Goal: Information Seeking & Learning: Learn about a topic

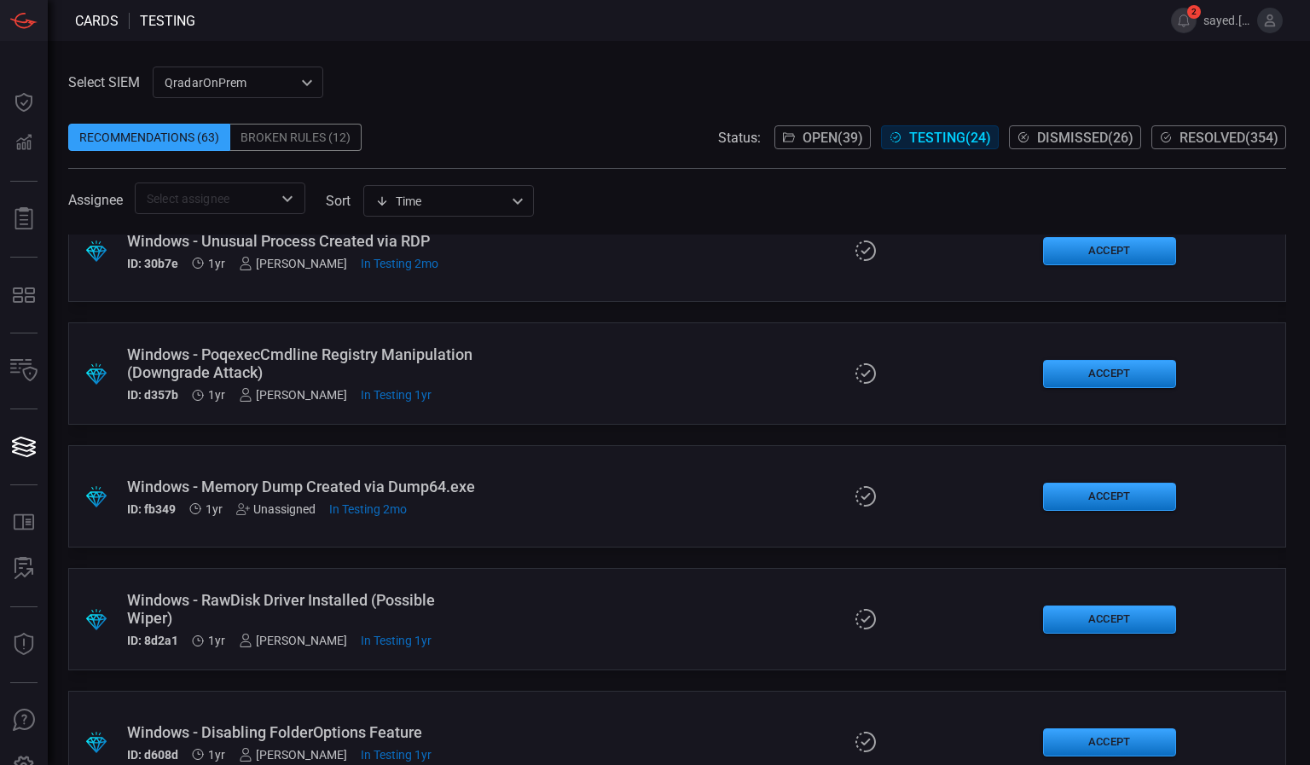
scroll to position [884, 0]
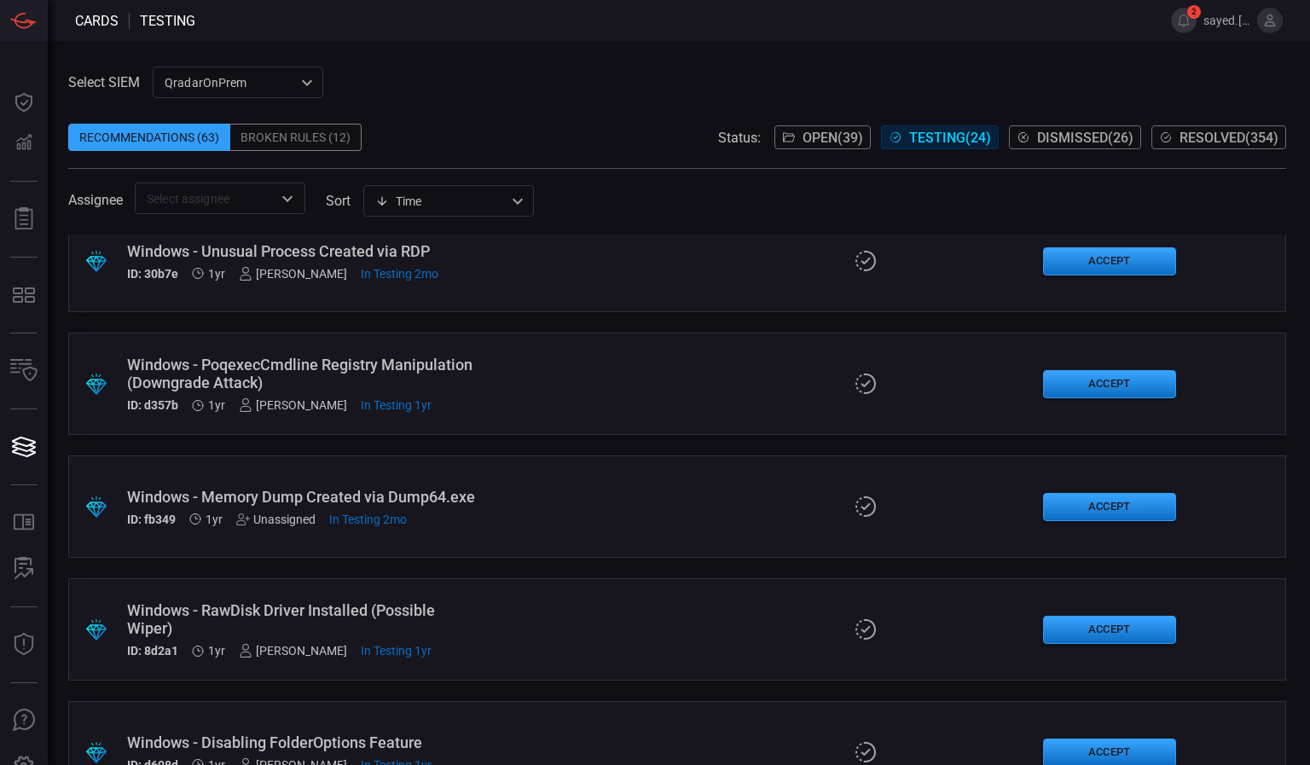
click at [381, 494] on div "Windows - Memory Dump Created via Dump64.exe" at bounding box center [305, 497] width 356 height 18
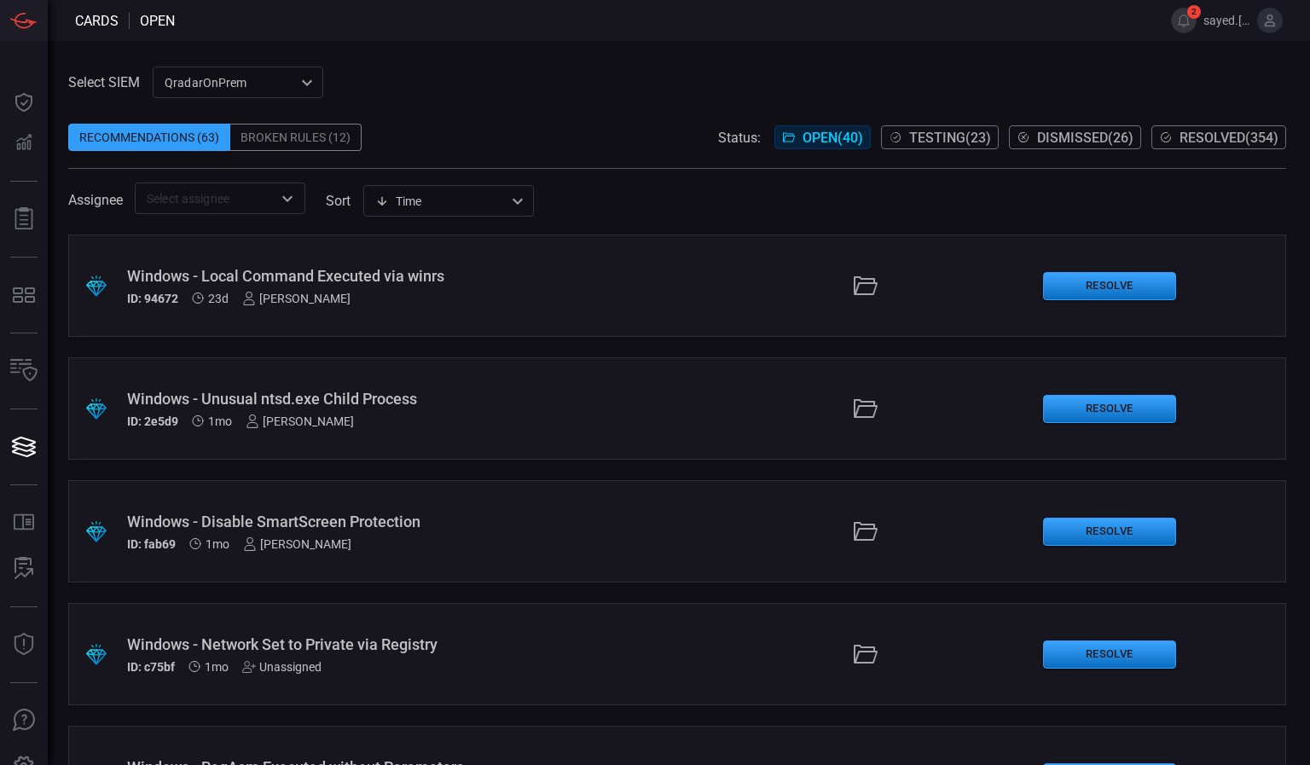
click at [912, 140] on span "Testing ( 23 )" at bounding box center [950, 138] width 82 height 16
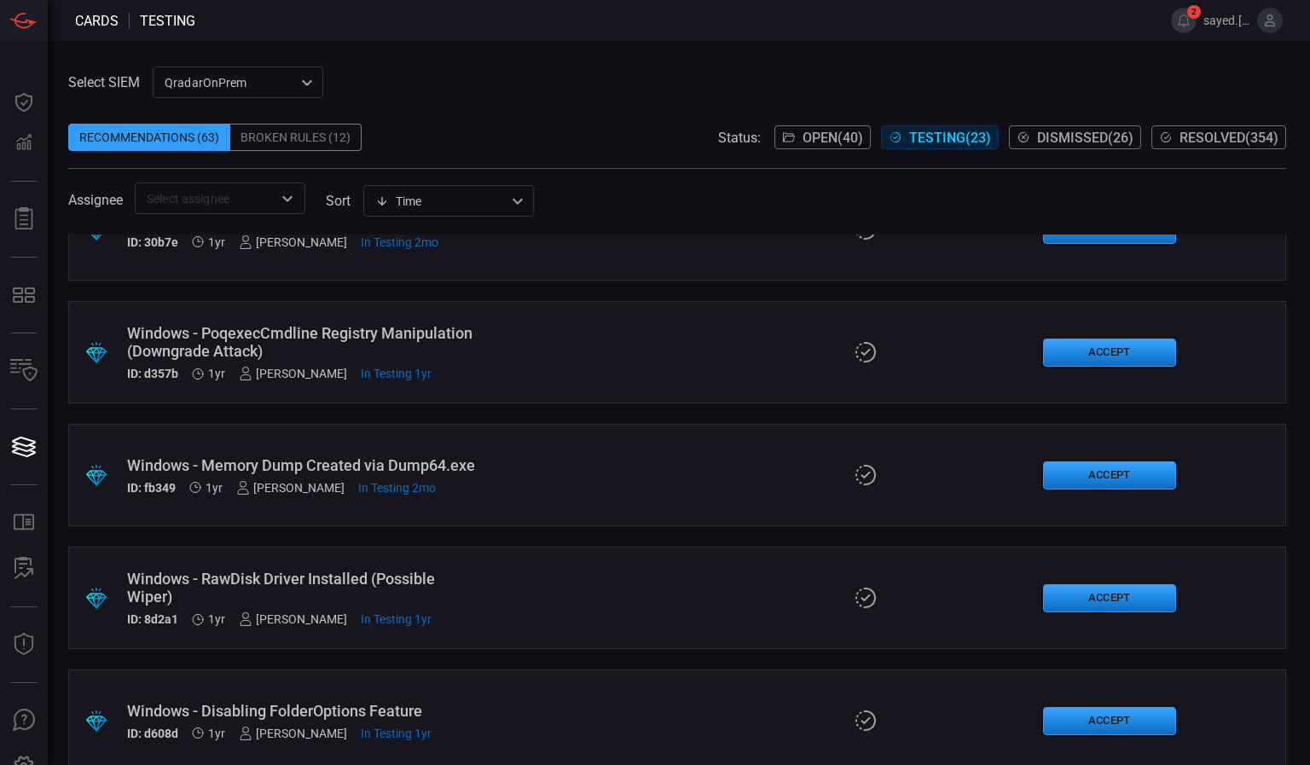
scroll to position [925, 0]
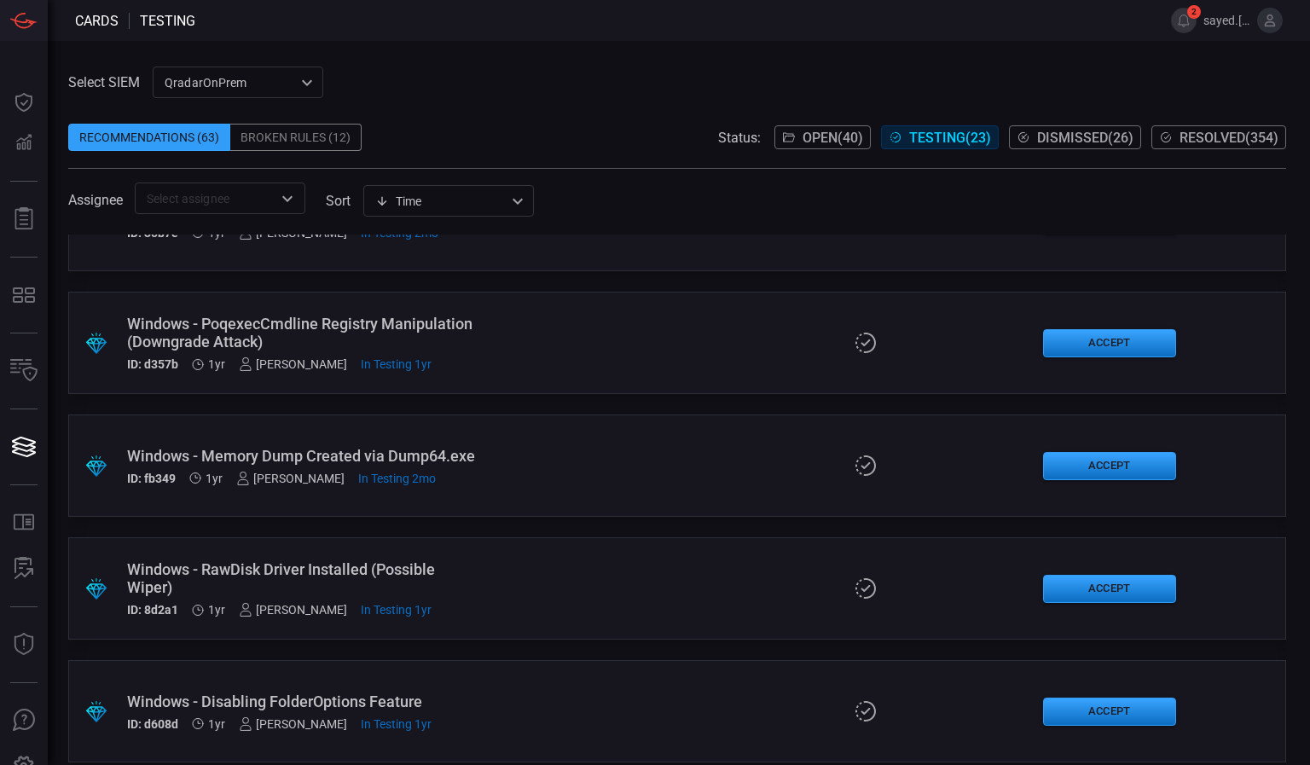
click at [362, 447] on div "Windows - Memory Dump Created via Dump64.exe" at bounding box center [305, 456] width 356 height 18
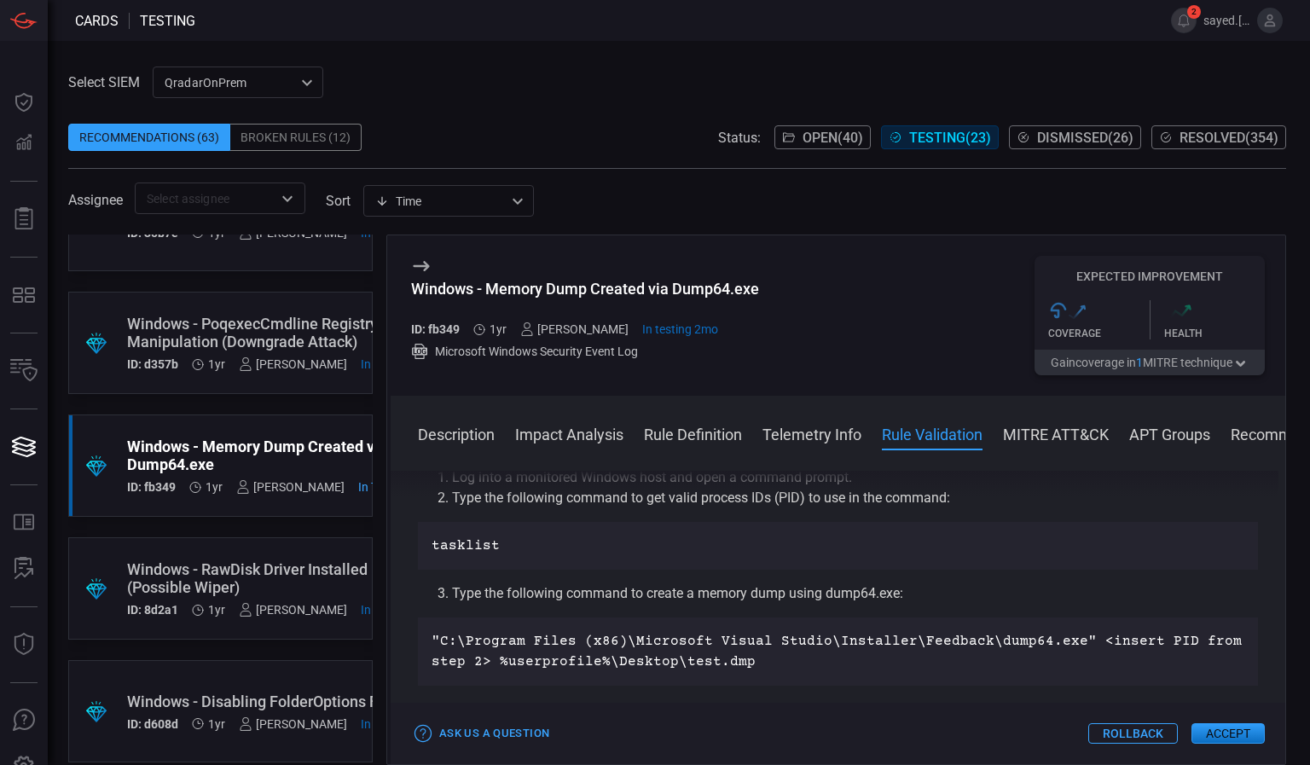
scroll to position [1022, 0]
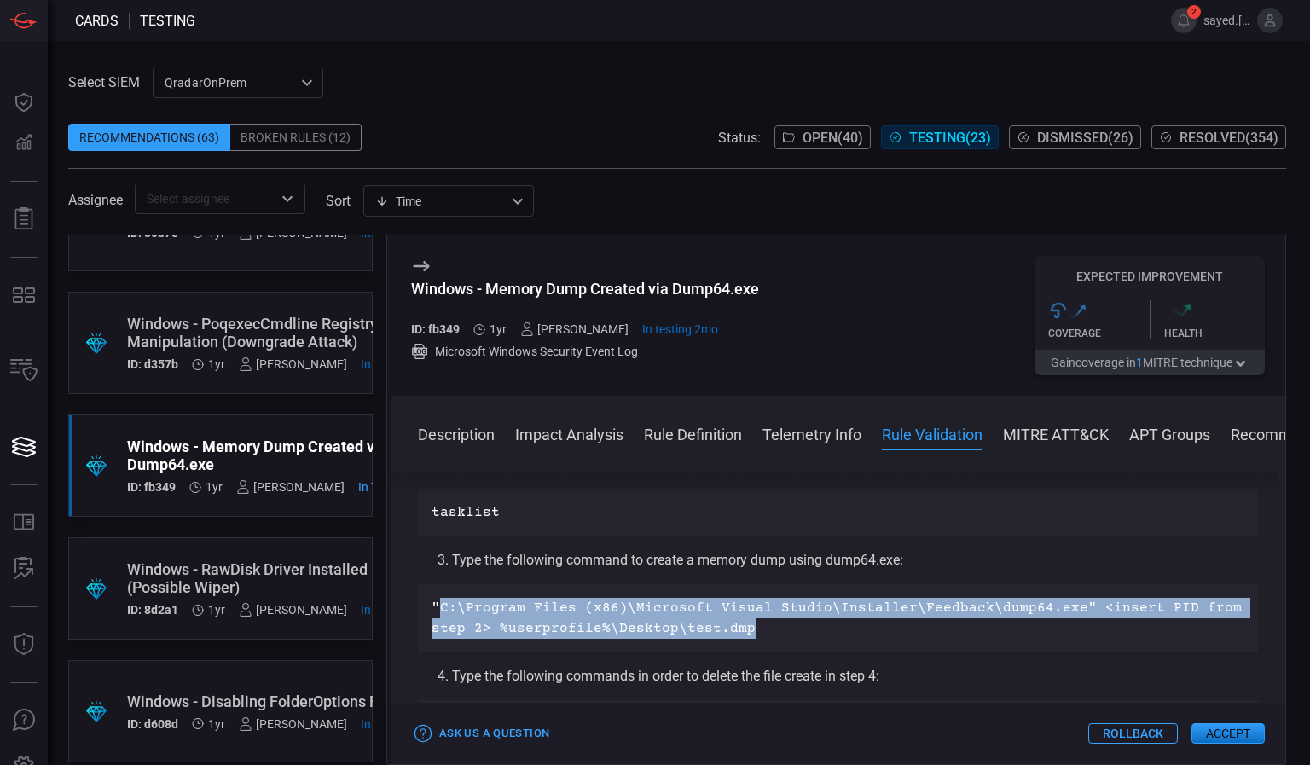
drag, startPoint x: 439, startPoint y: 599, endPoint x: 774, endPoint y: 640, distance: 337.8
click at [774, 640] on div ""C:\Program Files (x86)\Microsoft Visual Studio\Installer\Feedback\dump64.exe" …" at bounding box center [838, 618] width 840 height 68
click at [603, 626] on p ""C:\Program Files (x86)\Microsoft Visual Studio\Installer\Feedback\dump64.exe" …" at bounding box center [838, 618] width 813 height 41
drag, startPoint x: 434, startPoint y: 611, endPoint x: 751, endPoint y: 633, distance: 317.1
click at [751, 633] on p ""C:\Program Files (x86)\Microsoft Visual Studio\Installer\Feedback\dump64.exe" …" at bounding box center [838, 618] width 813 height 41
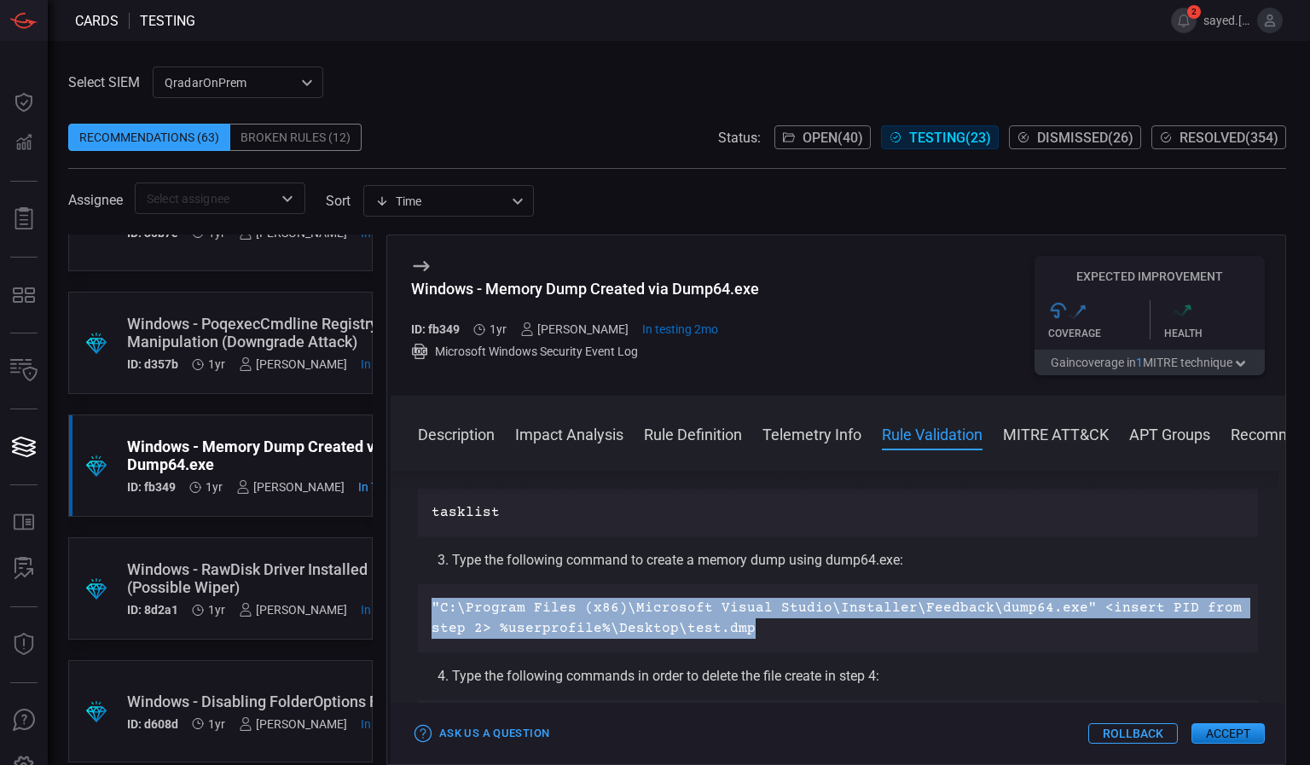
copy p ""C:\Program Files (x86)\Microsoft Visual Studio\Installer\Feedback\dump64.exe" …"
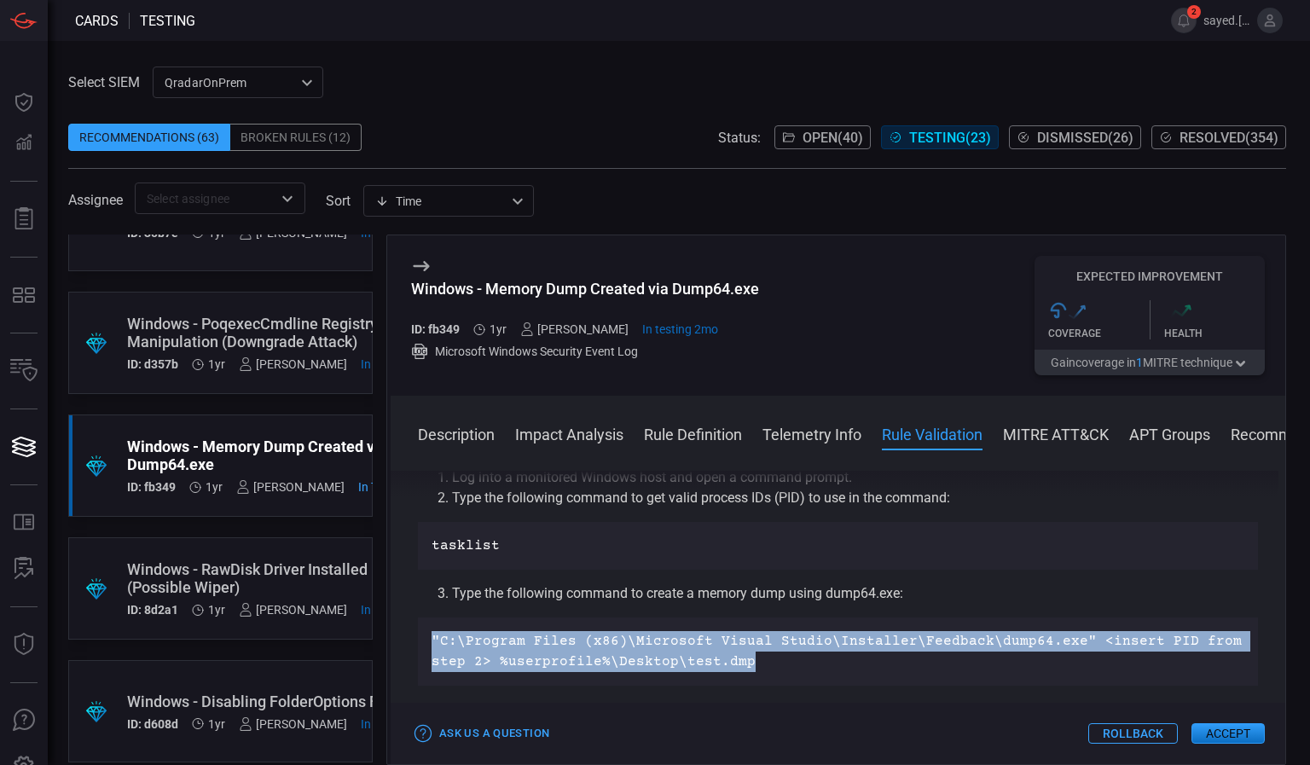
scroll to position [980, 0]
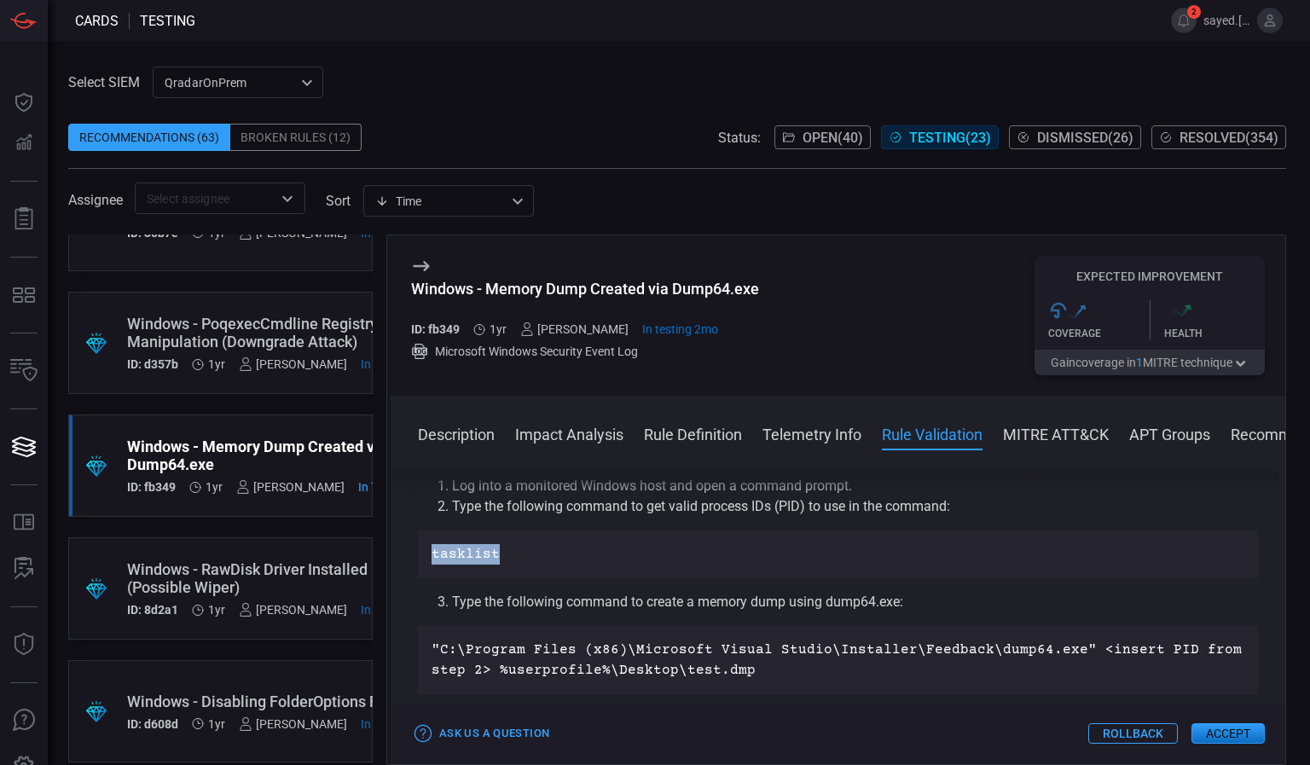
drag, startPoint x: 495, startPoint y: 562, endPoint x: 428, endPoint y: 552, distance: 67.3
click at [428, 552] on div "tasklist" at bounding box center [838, 554] width 840 height 48
copy p "tasklist"
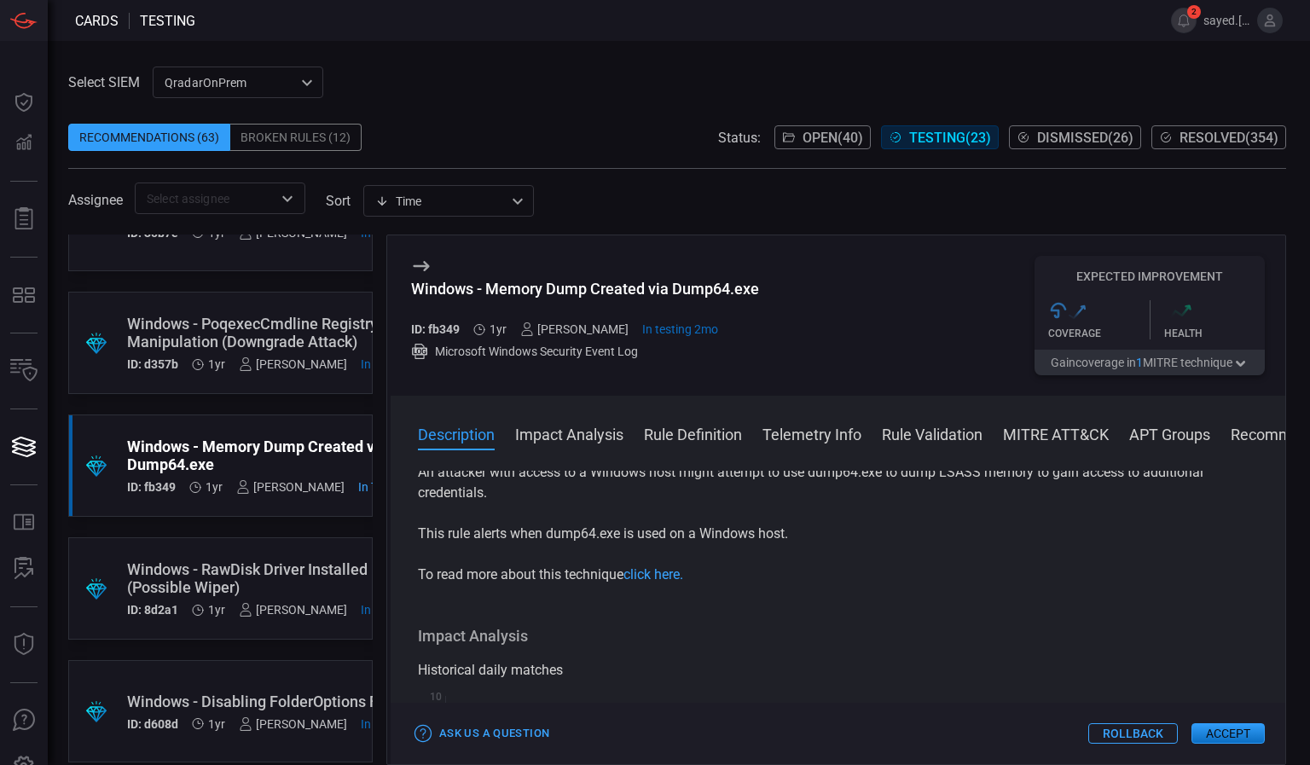
scroll to position [0, 0]
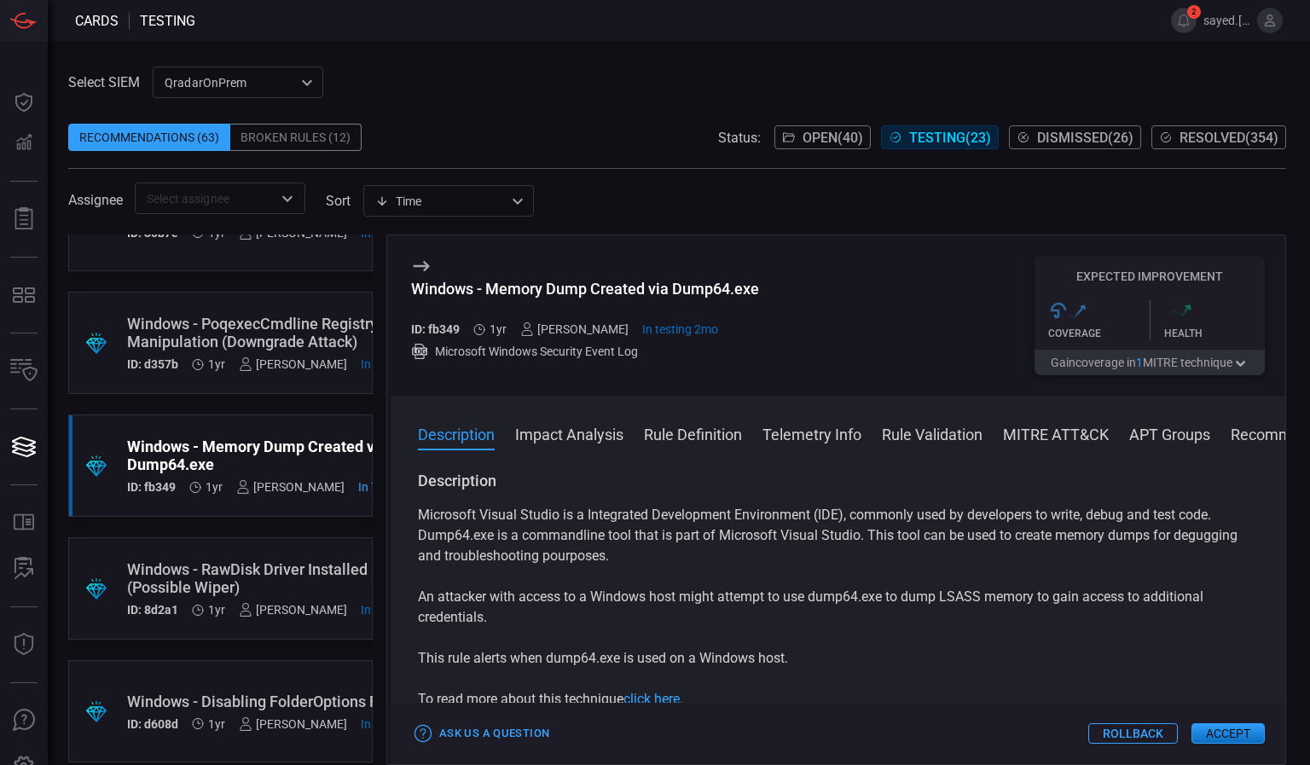
click at [916, 430] on button "Rule Validation" at bounding box center [932, 433] width 101 height 20
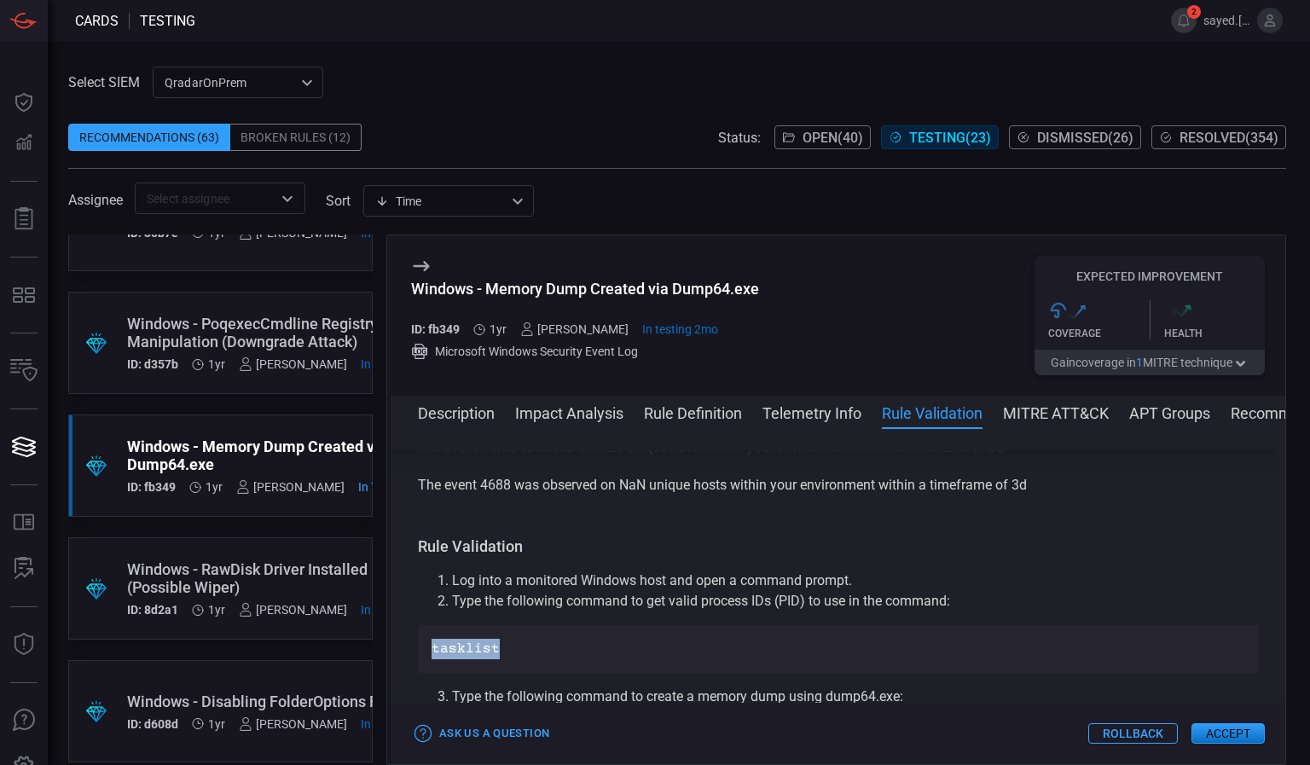
scroll to position [934, 0]
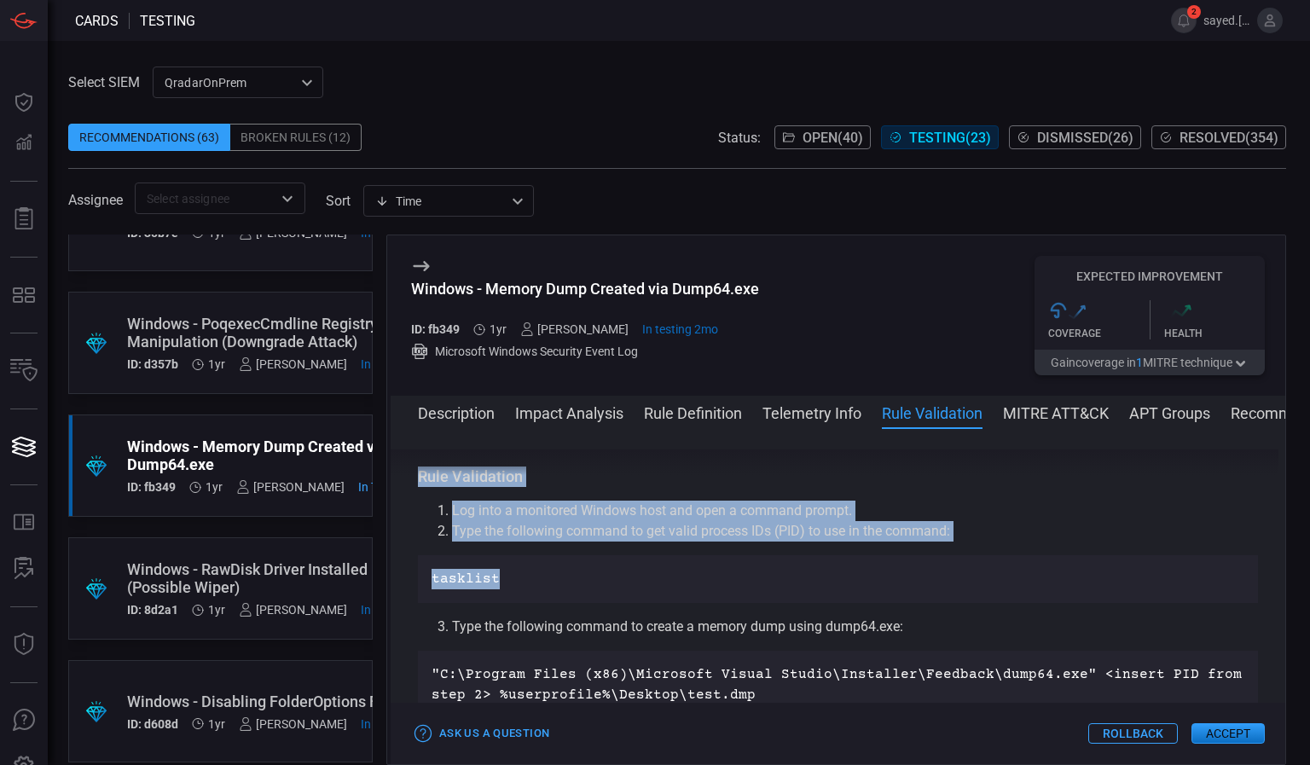
drag, startPoint x: 916, startPoint y: 430, endPoint x: 1197, endPoint y: 476, distance: 285.2
click at [1197, 476] on div "Description Impact Analysis Rule Definition Telemetry Info Rule Validation MITR…" at bounding box center [838, 580] width 895 height 368
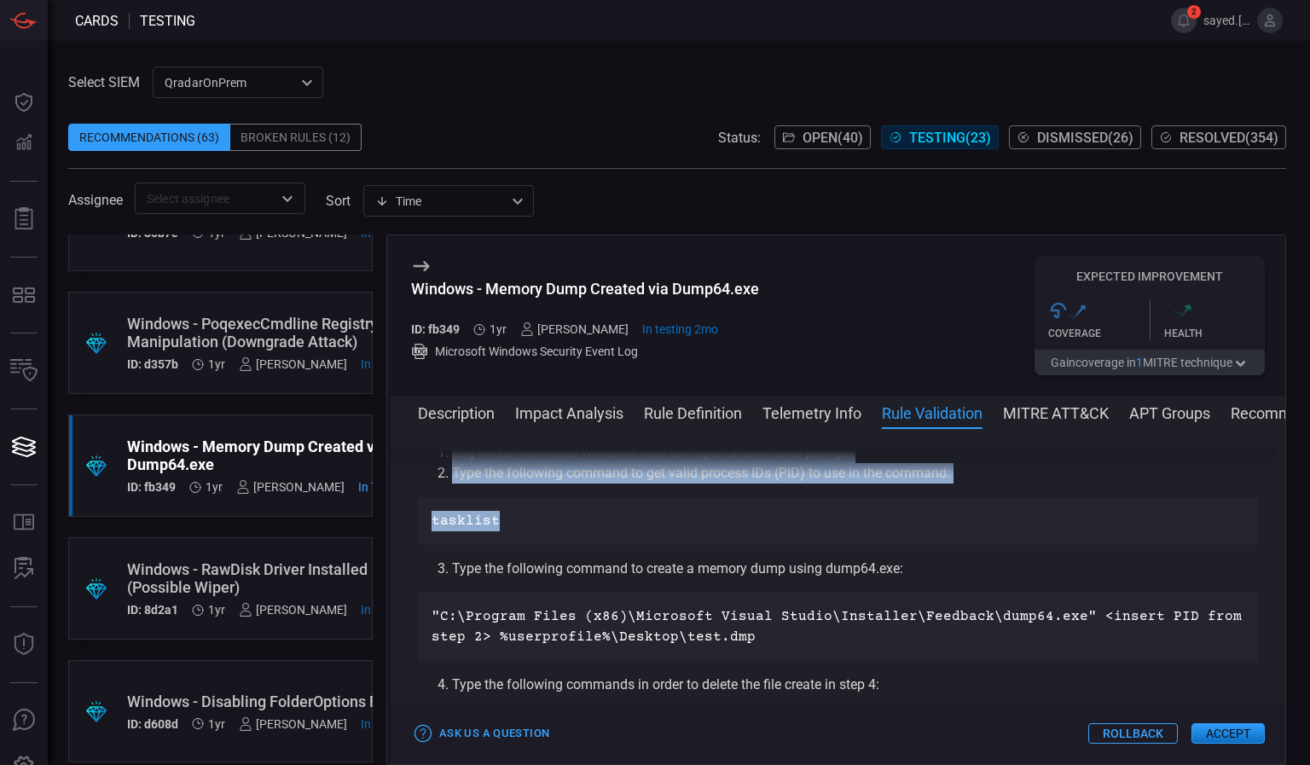
scroll to position [1009, 0]
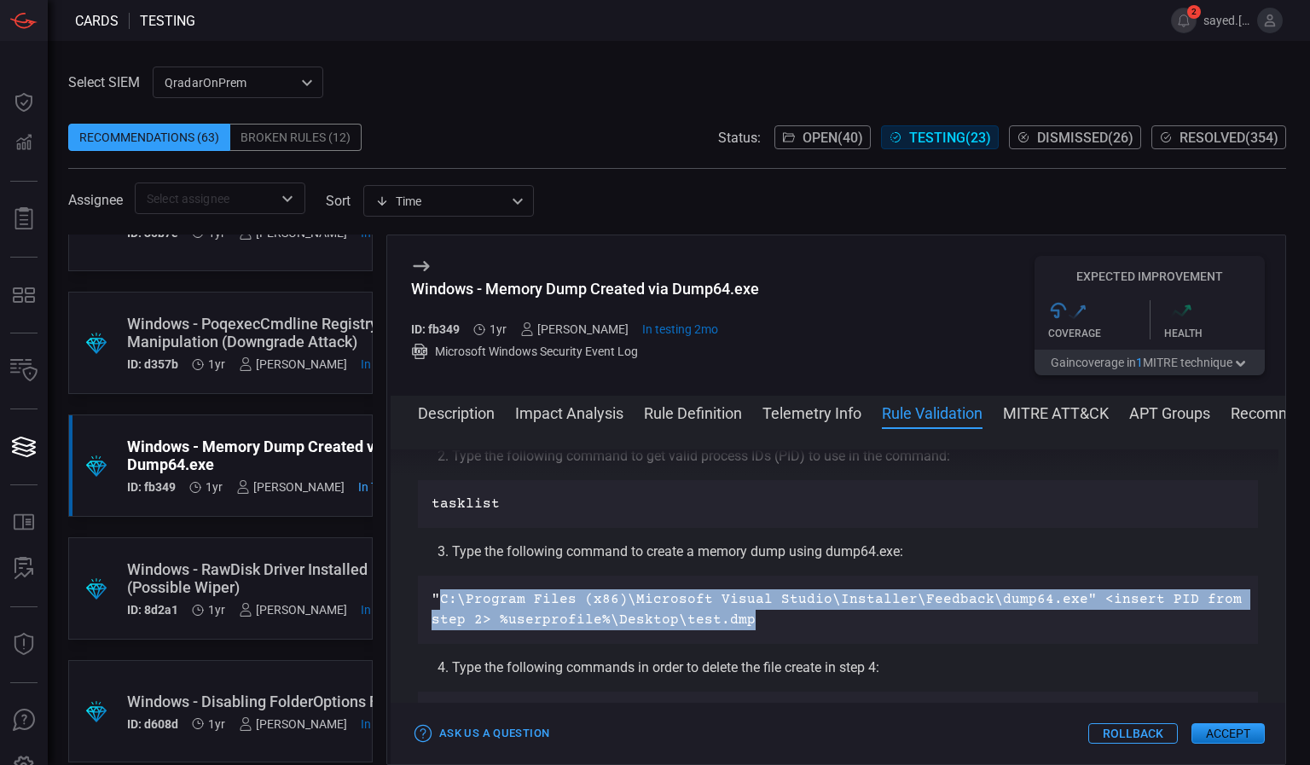
drag, startPoint x: 438, startPoint y: 591, endPoint x: 743, endPoint y: 630, distance: 307.8
click at [743, 630] on p ""C:\Program Files (x86)\Microsoft Visual Studio\Installer\Feedback\dump64.exe" …" at bounding box center [838, 609] width 813 height 41
click at [528, 604] on p ""C:\Program Files (x86)\Microsoft Visual Studio\Installer\Feedback\dump64.exe" …" at bounding box center [838, 609] width 813 height 41
drag, startPoint x: 426, startPoint y: 596, endPoint x: 784, endPoint y: 641, distance: 361.0
click at [784, 641] on div ""C:\Program Files (x86)\Microsoft Visual Studio\Installer\Feedback\dump64.exe" …" at bounding box center [838, 610] width 840 height 68
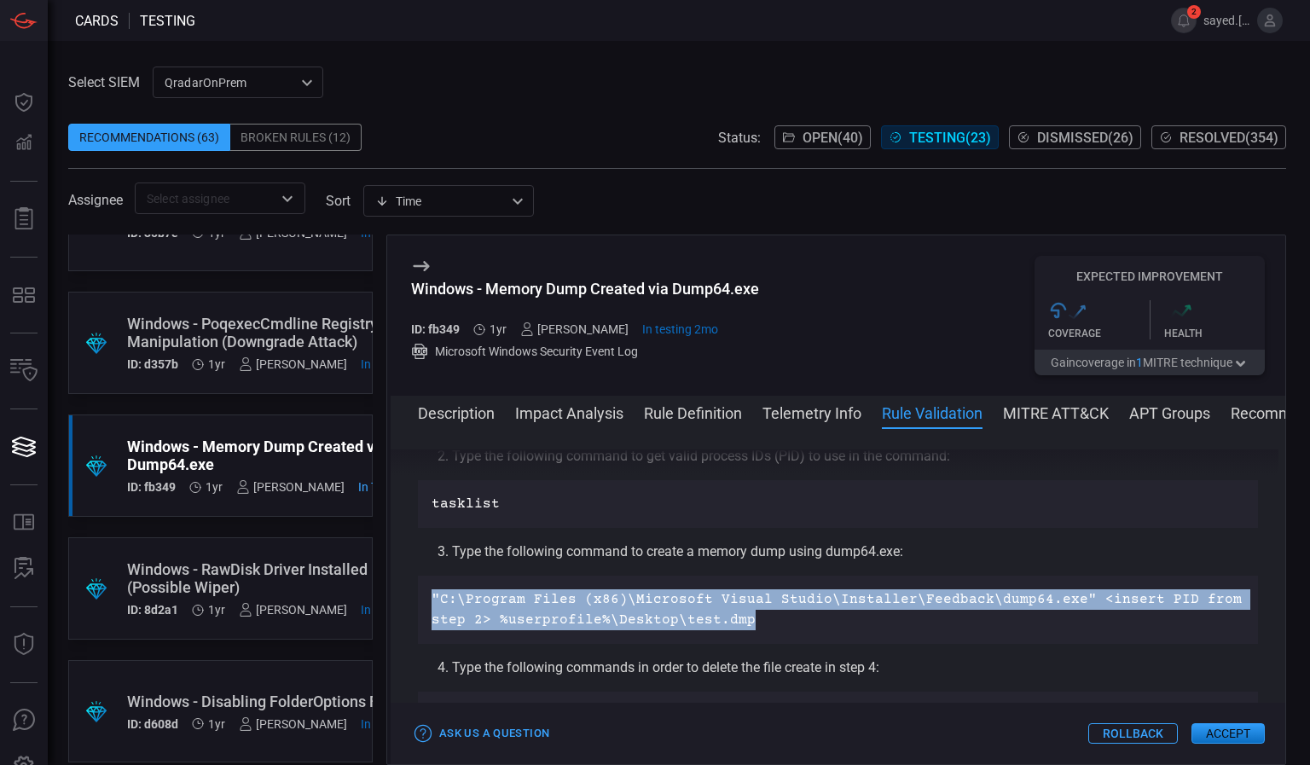
copy p ""C:\Program Files (x86)\Microsoft Visual Studio\Installer\Feedback\dump64.exe" …"
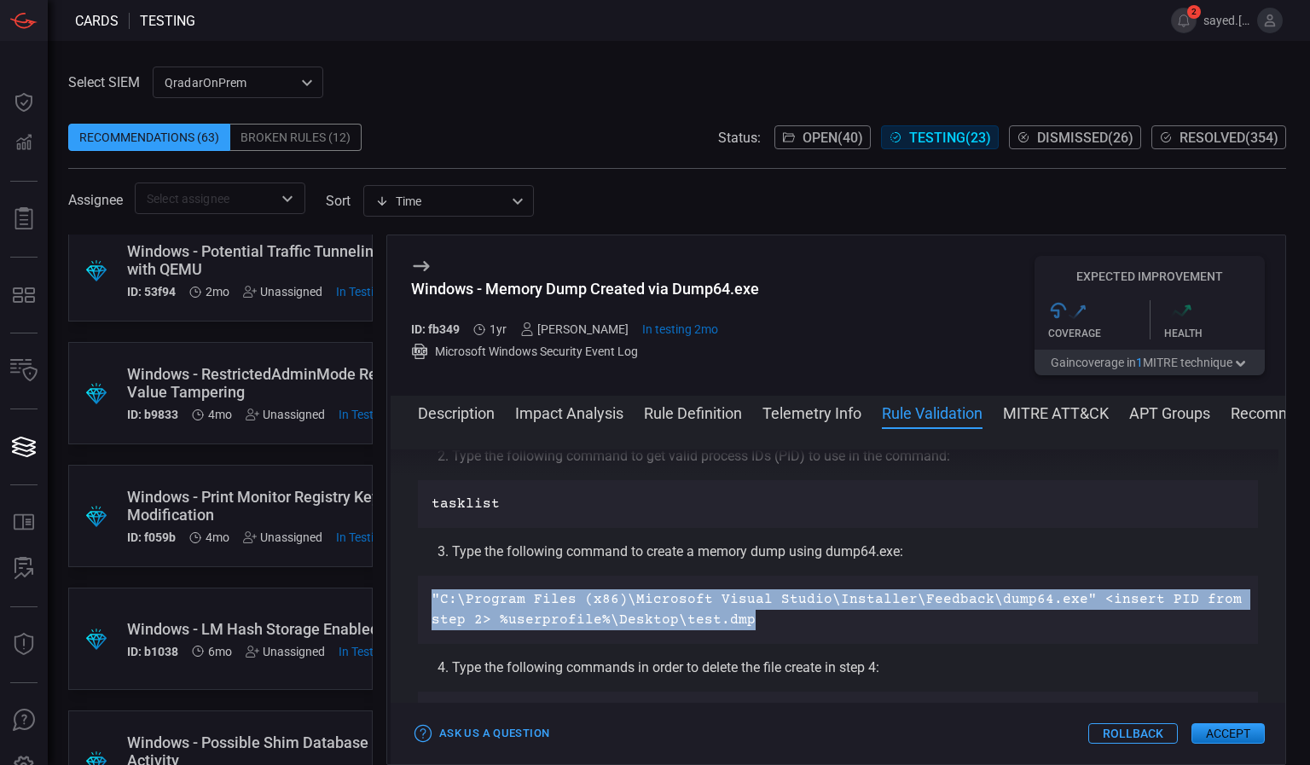
scroll to position [826, 0]
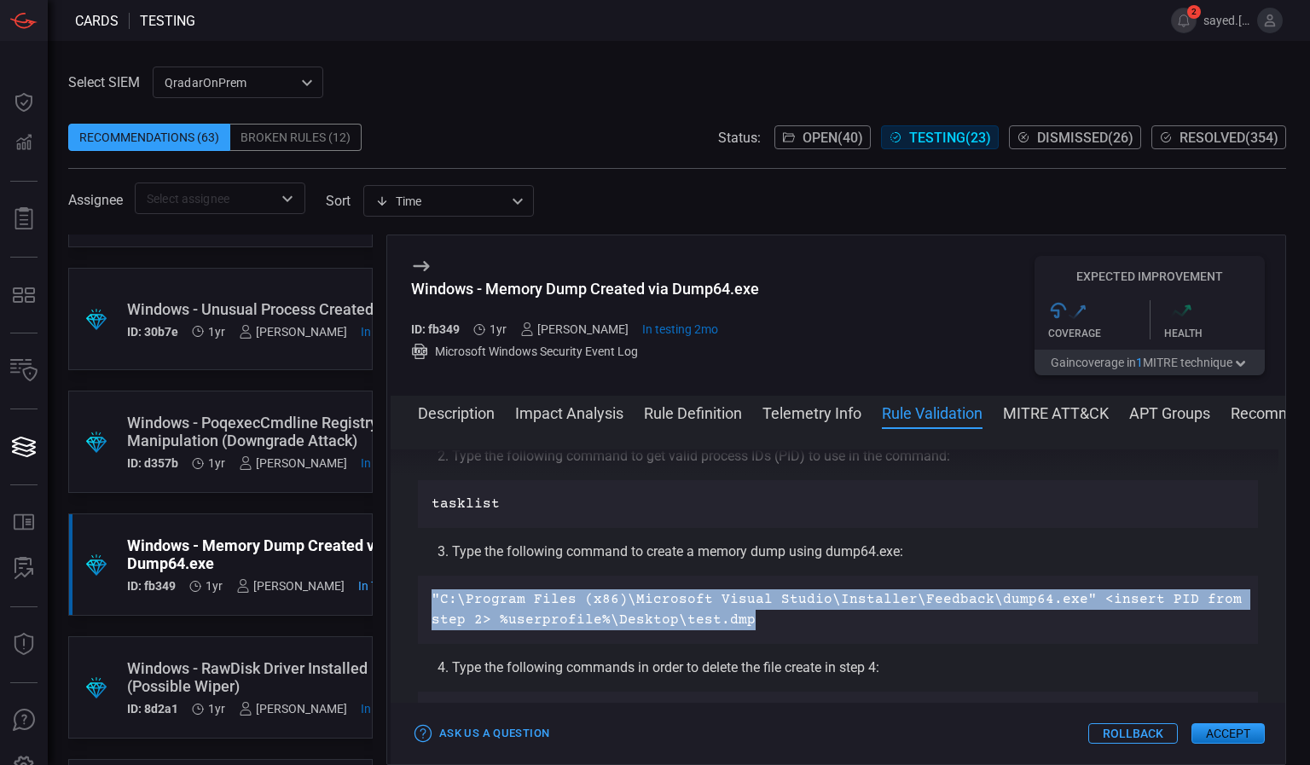
click at [803, 131] on span "Open ( 40 )" at bounding box center [833, 138] width 61 height 16
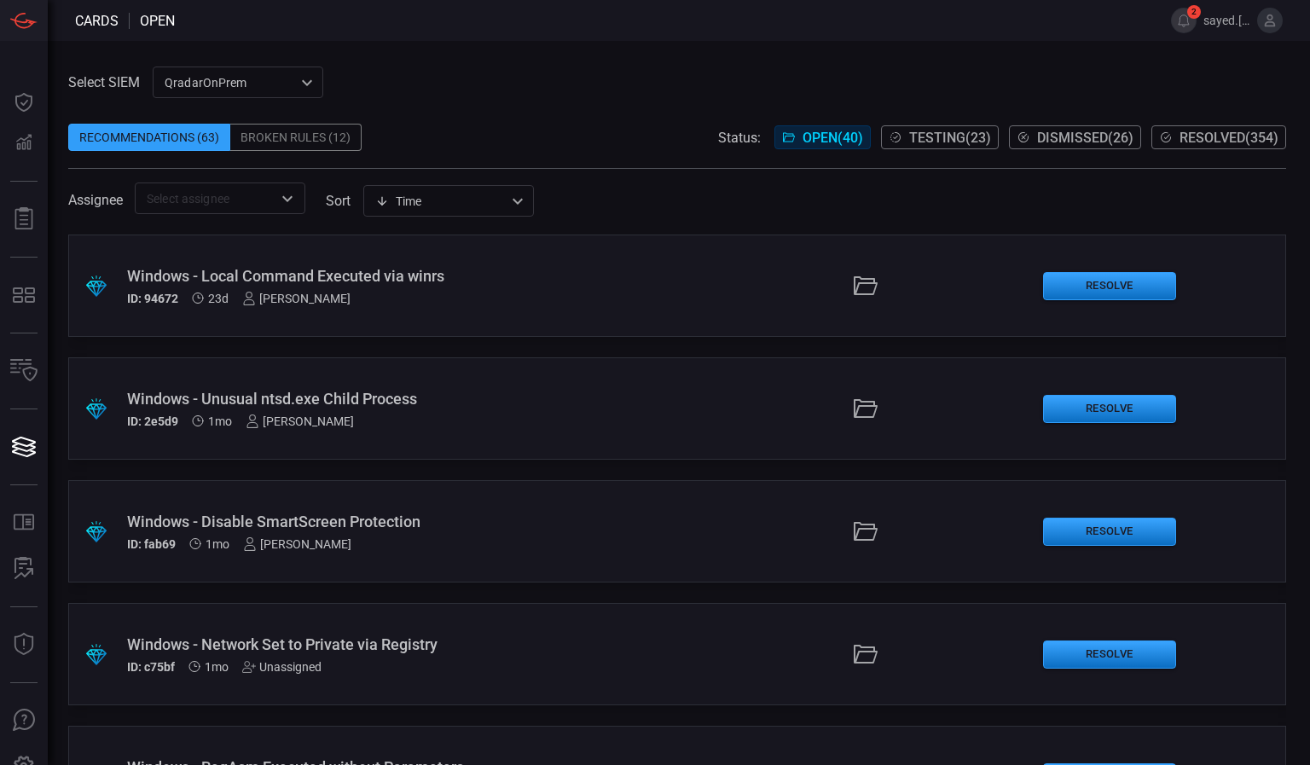
click at [426, 273] on div "Windows - Local Command Executed via winrs" at bounding box center [305, 276] width 356 height 18
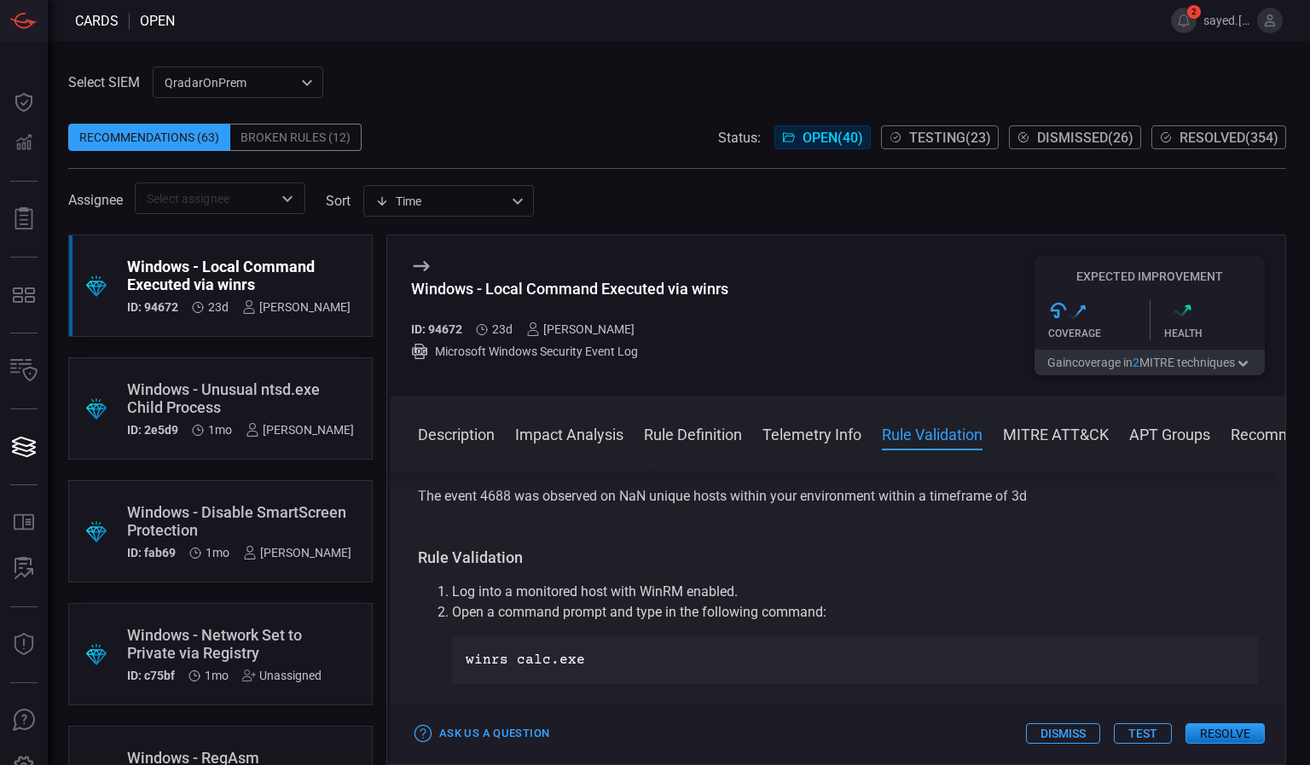
scroll to position [929, 0]
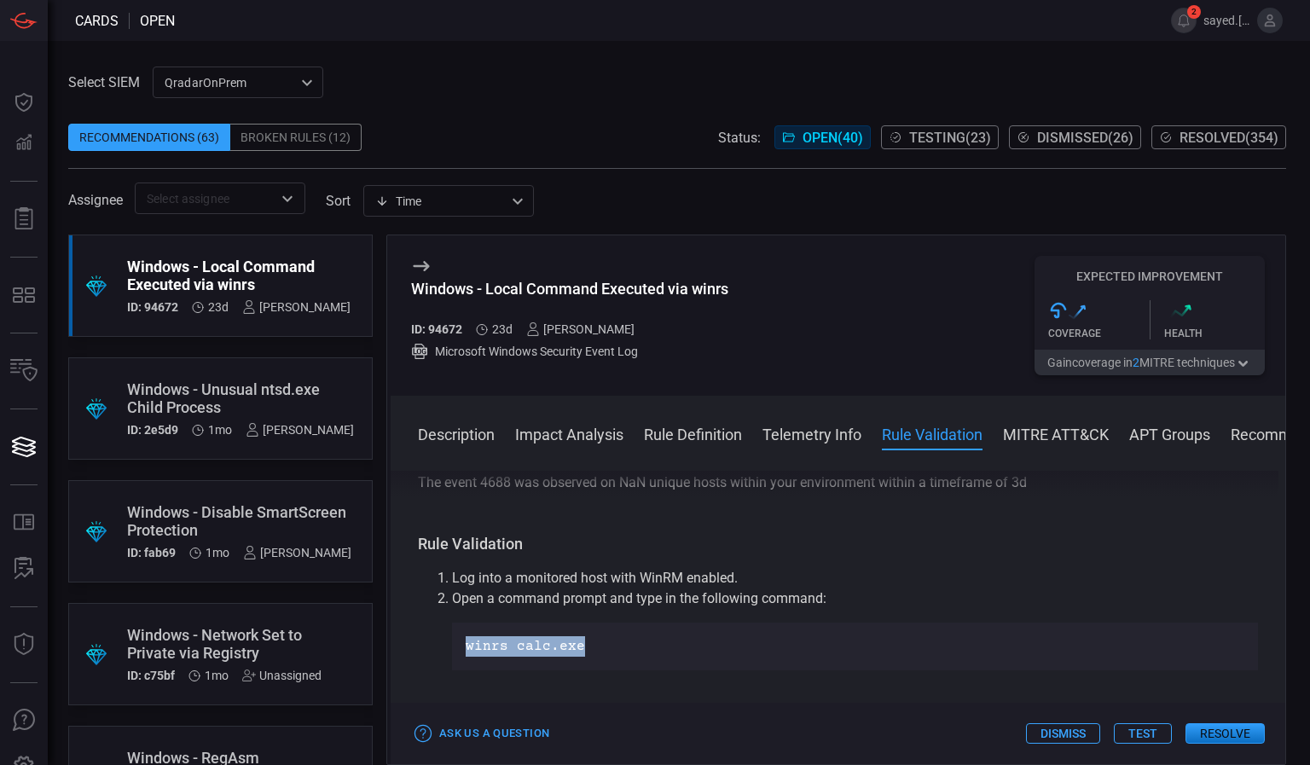
drag, startPoint x: 593, startPoint y: 646, endPoint x: 456, endPoint y: 625, distance: 138.0
click at [456, 625] on div "winrs calc.exe" at bounding box center [855, 647] width 806 height 48
copy p "winrs calc.exe"
click at [480, 660] on div "winrs calc.exe" at bounding box center [855, 647] width 806 height 48
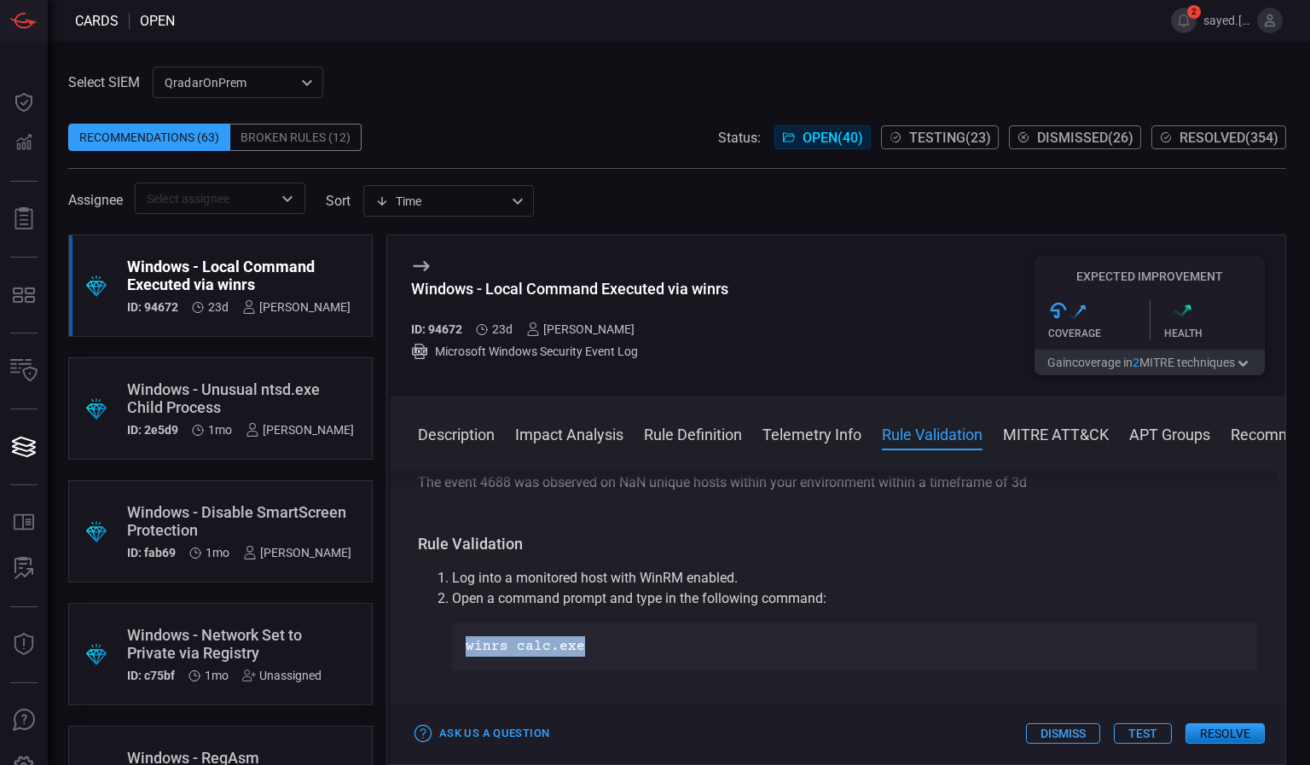
drag, startPoint x: 591, startPoint y: 652, endPoint x: 455, endPoint y: 627, distance: 138.0
click at [455, 627] on div "winrs calc.exe" at bounding box center [855, 647] width 806 height 48
copy p "winrs calc.exe"
